Goal: Task Accomplishment & Management: Use online tool/utility

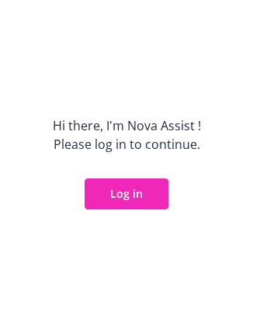
click at [116, 200] on button "Log in" at bounding box center [127, 193] width 84 height 31
